Goal: Task Accomplishment & Management: Complete application form

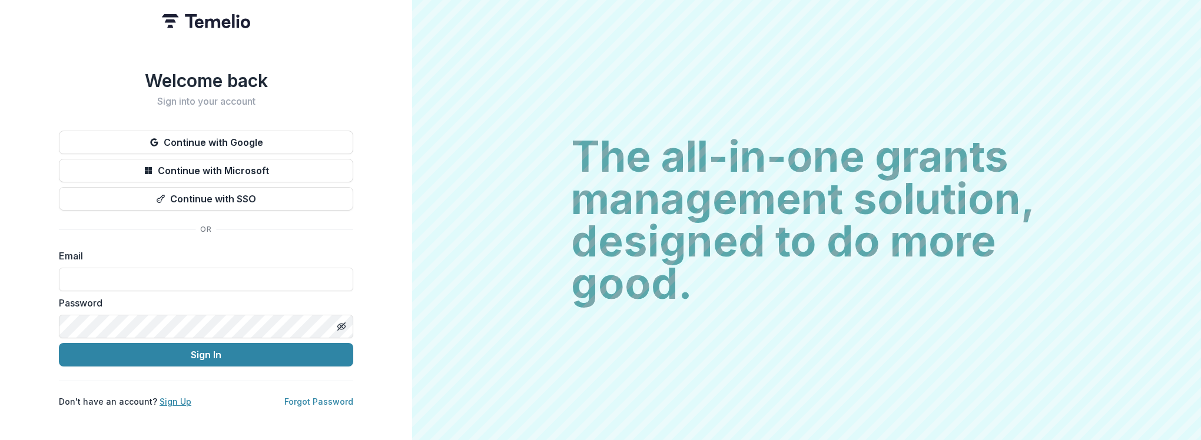
click at [173, 308] on link "Sign Up" at bounding box center [176, 402] width 32 height 10
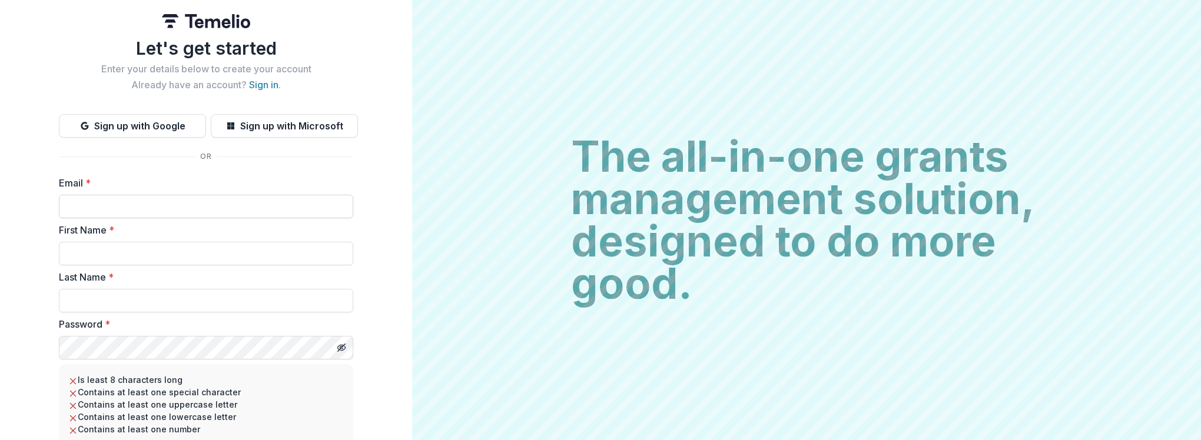
click at [105, 211] on input "Email *" at bounding box center [206, 207] width 294 height 24
type input "**********"
type input "*****"
type input "******"
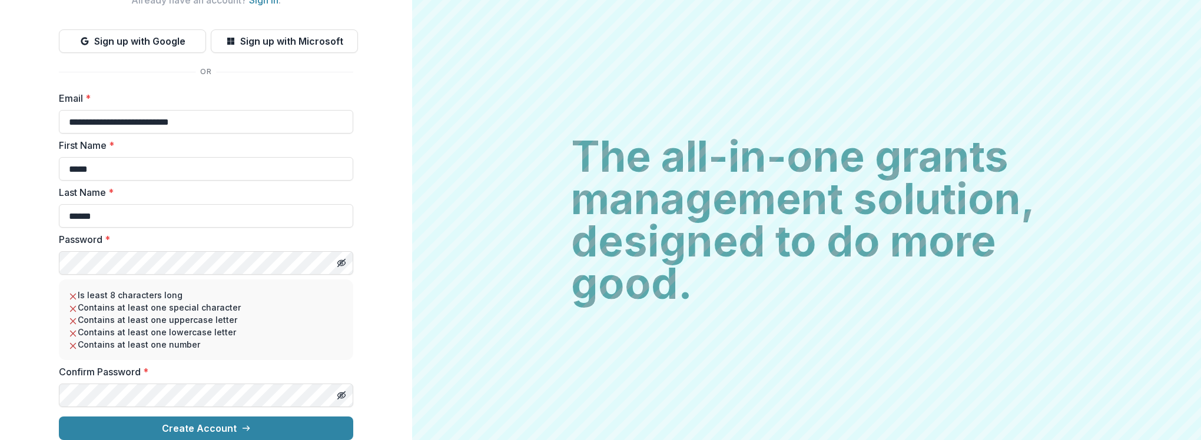
scroll to position [94, 0]
click at [179, 308] on button "Create Account" at bounding box center [206, 429] width 294 height 24
click at [188, 308] on button "Create Account" at bounding box center [206, 429] width 294 height 24
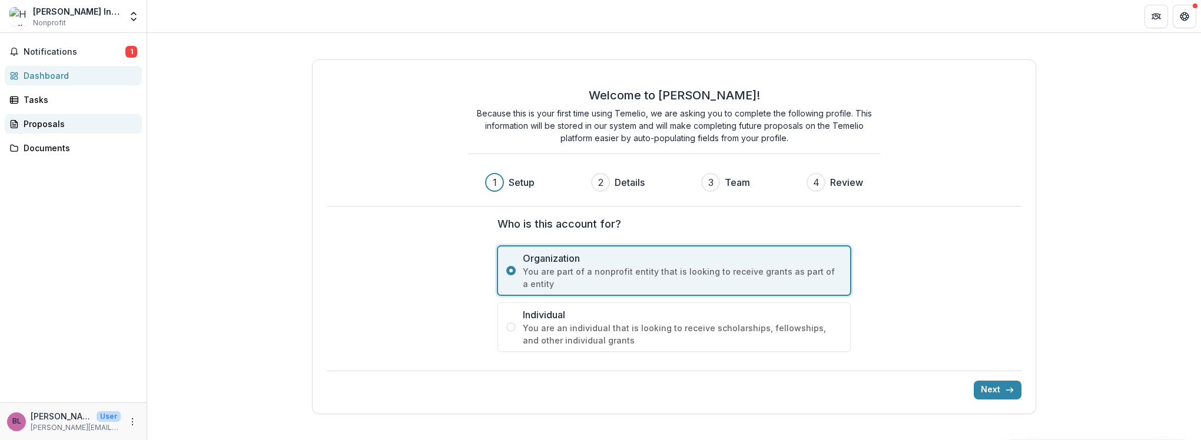
click at [44, 121] on div "Proposals" at bounding box center [78, 124] width 109 height 12
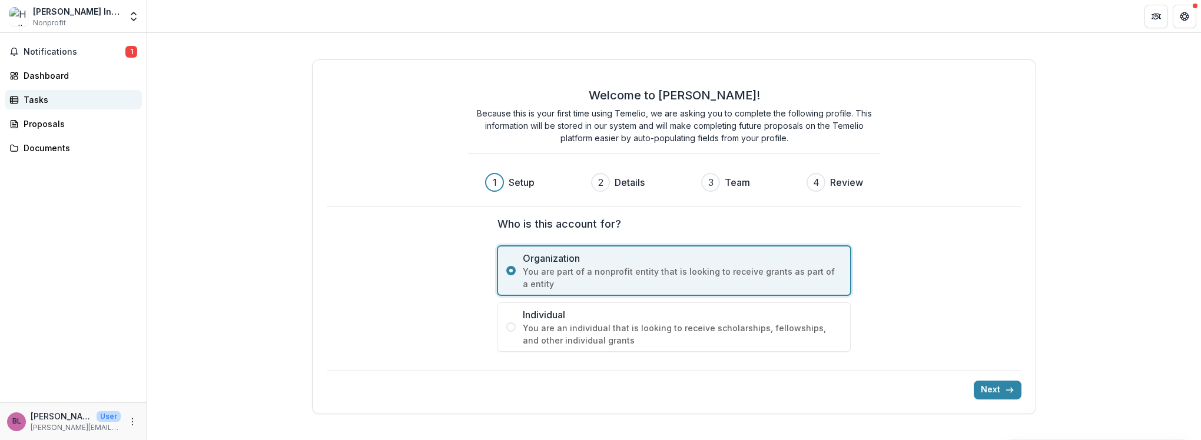
click at [45, 100] on div "Tasks" at bounding box center [78, 100] width 109 height 12
click at [42, 72] on div "Dashboard" at bounding box center [78, 75] width 109 height 12
click at [40, 57] on button "Notifications 1" at bounding box center [73, 51] width 137 height 19
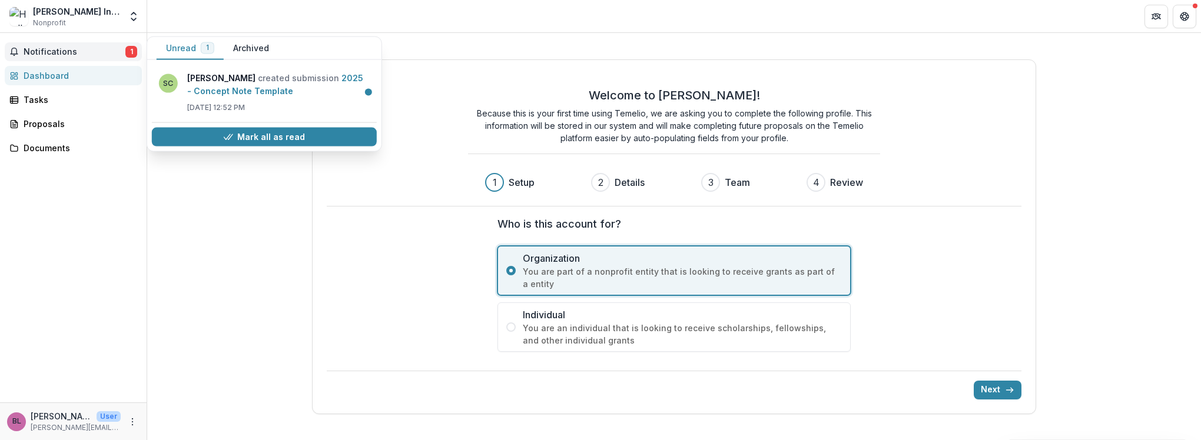
click at [447, 189] on div "Welcome to [PERSON_NAME]! Because this is your first time using Temelio, we are…" at bounding box center [674, 140] width 695 height 132
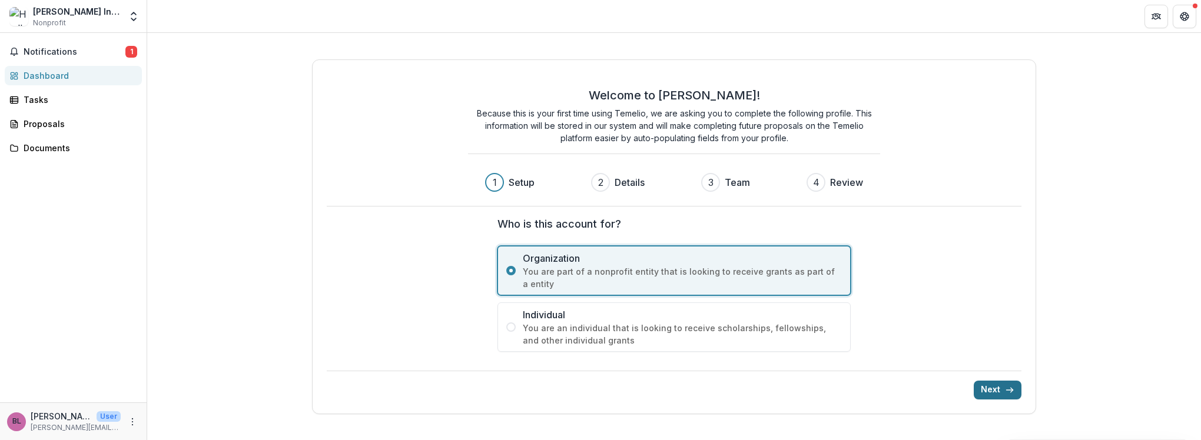
click at [992, 389] on button "Next" at bounding box center [998, 390] width 48 height 19
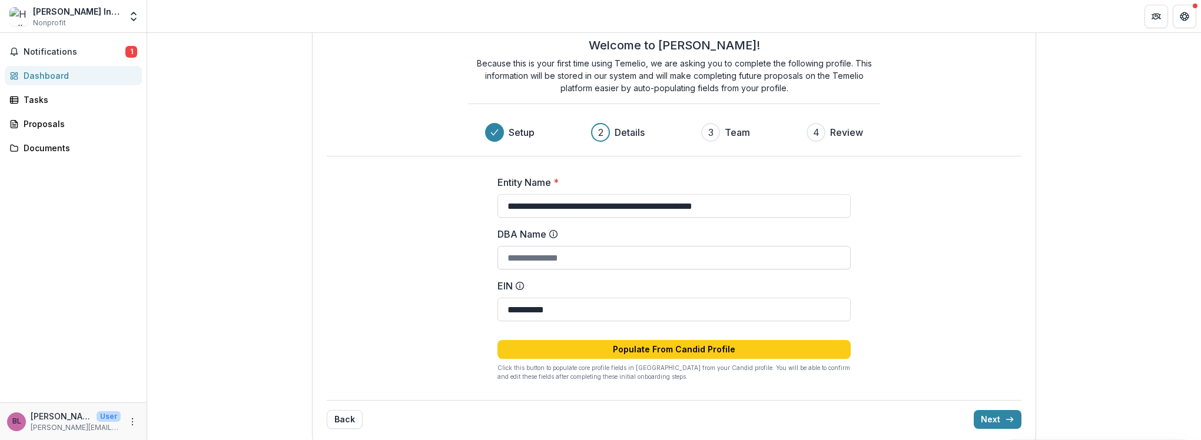
scroll to position [45, 0]
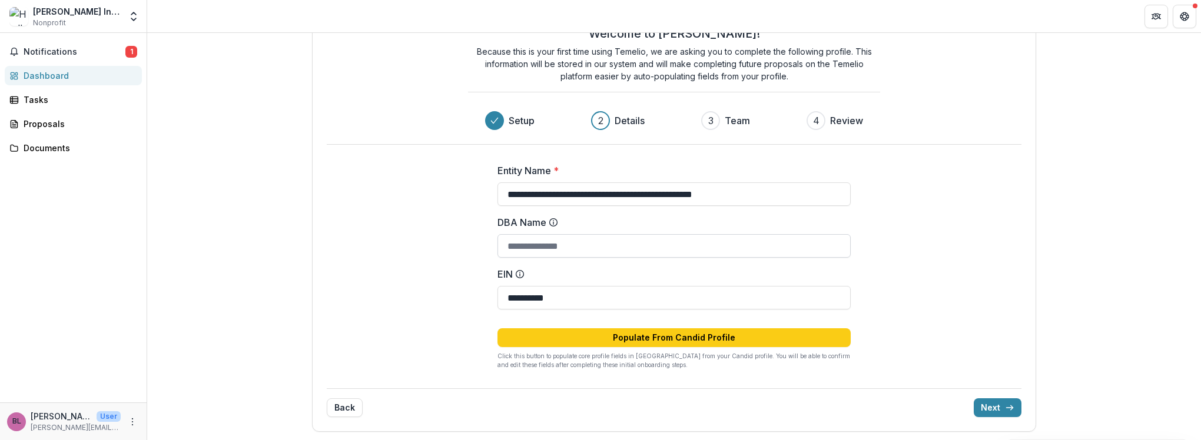
click at [555, 243] on input "DBA Name" at bounding box center [674, 246] width 353 height 24
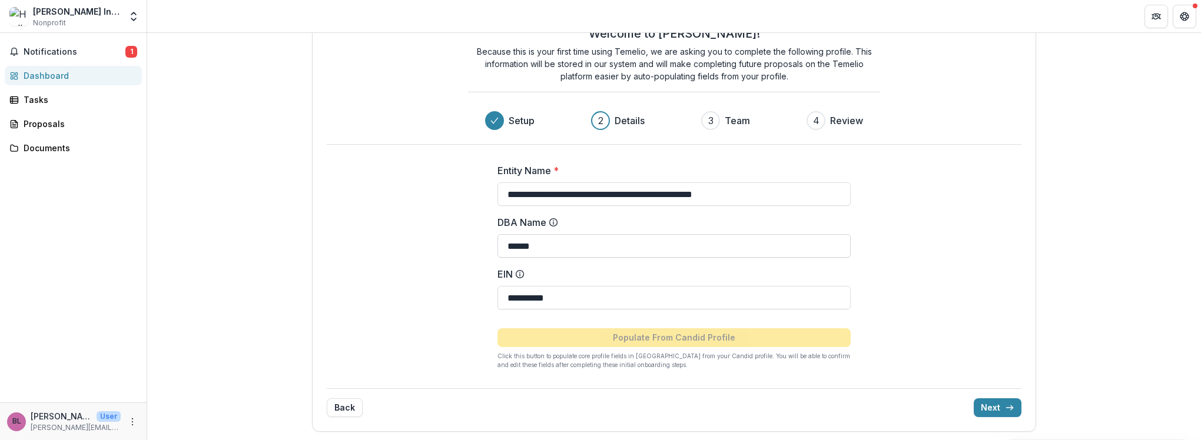
type input "******"
click at [987, 410] on button "Next" at bounding box center [998, 408] width 48 height 19
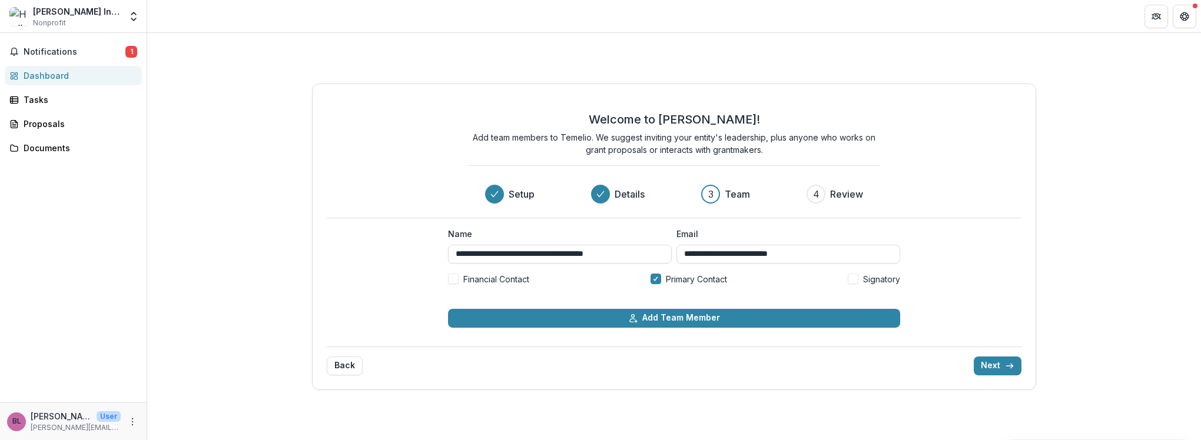
scroll to position [0, 0]
click at [1009, 362] on icon "submit" at bounding box center [1009, 366] width 9 height 9
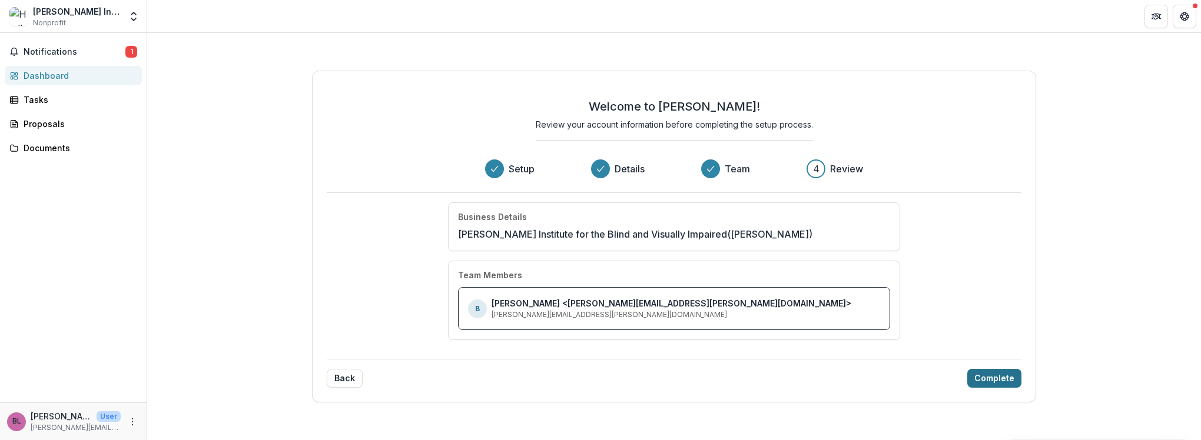
click at [1009, 362] on div "Back Complete" at bounding box center [674, 373] width 695 height 29
click at [996, 375] on button "Complete" at bounding box center [994, 378] width 54 height 19
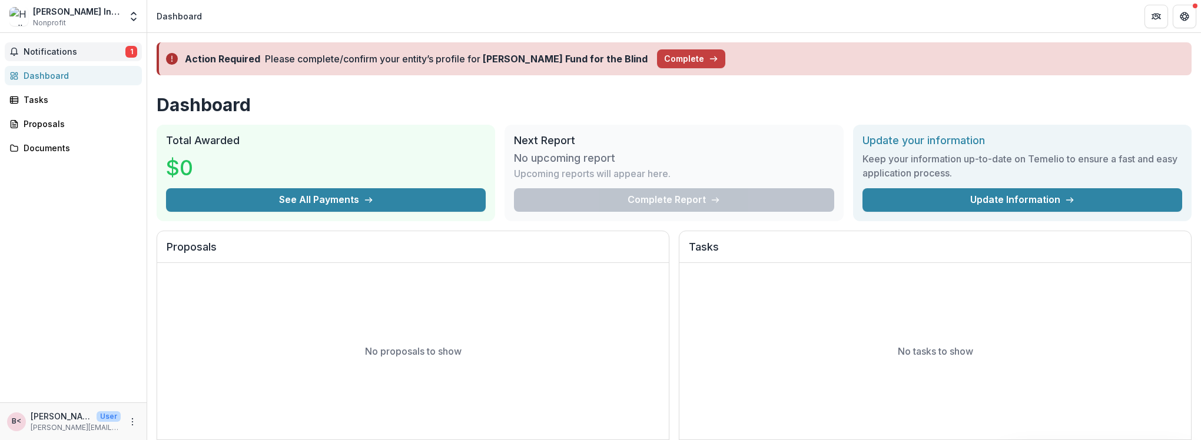
click at [22, 54] on button "Notifications 1" at bounding box center [73, 51] width 137 height 19
